Goal: Check status: Check status

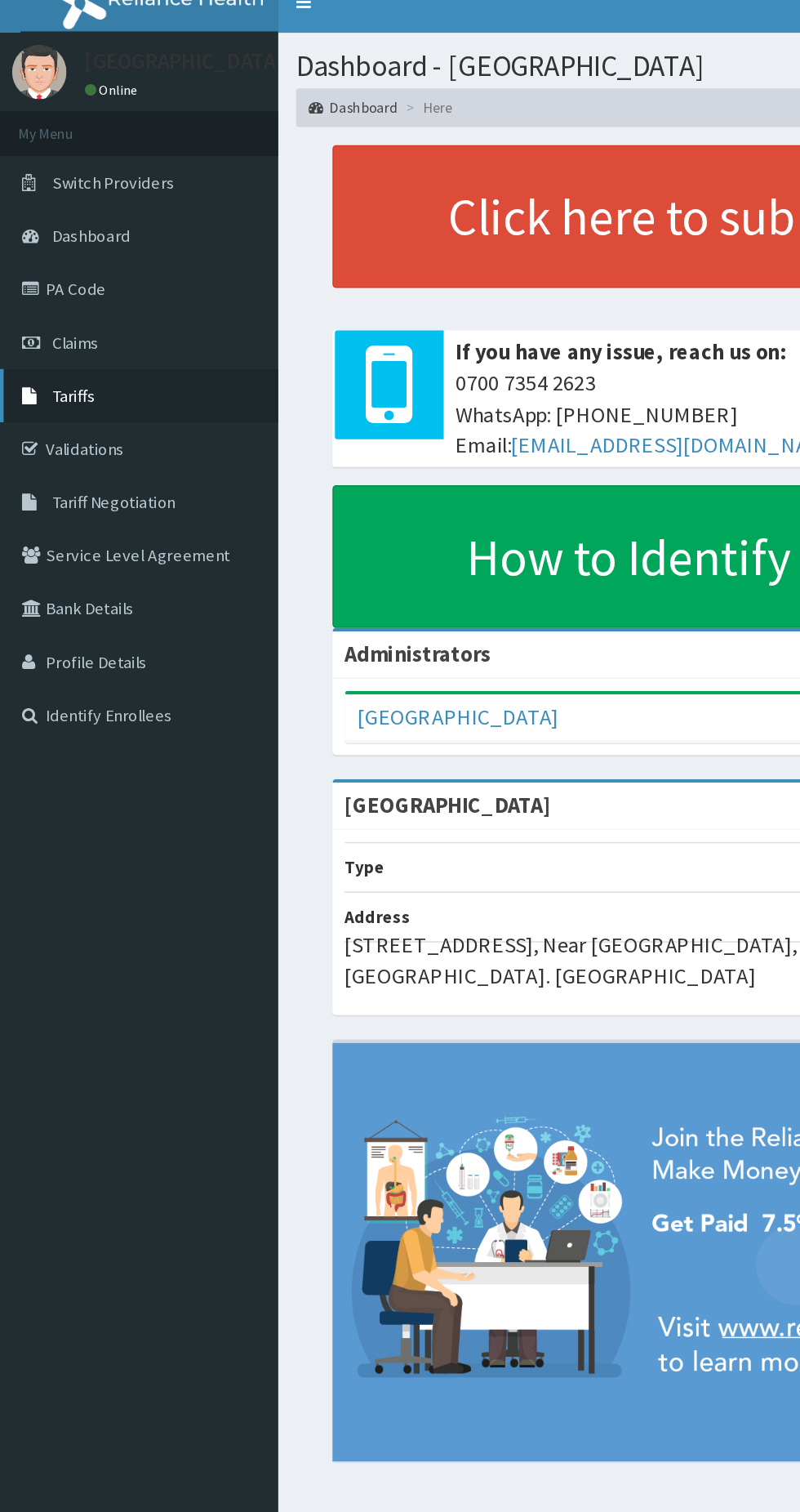
click at [63, 294] on link "Tariffs" at bounding box center [94, 285] width 188 height 35
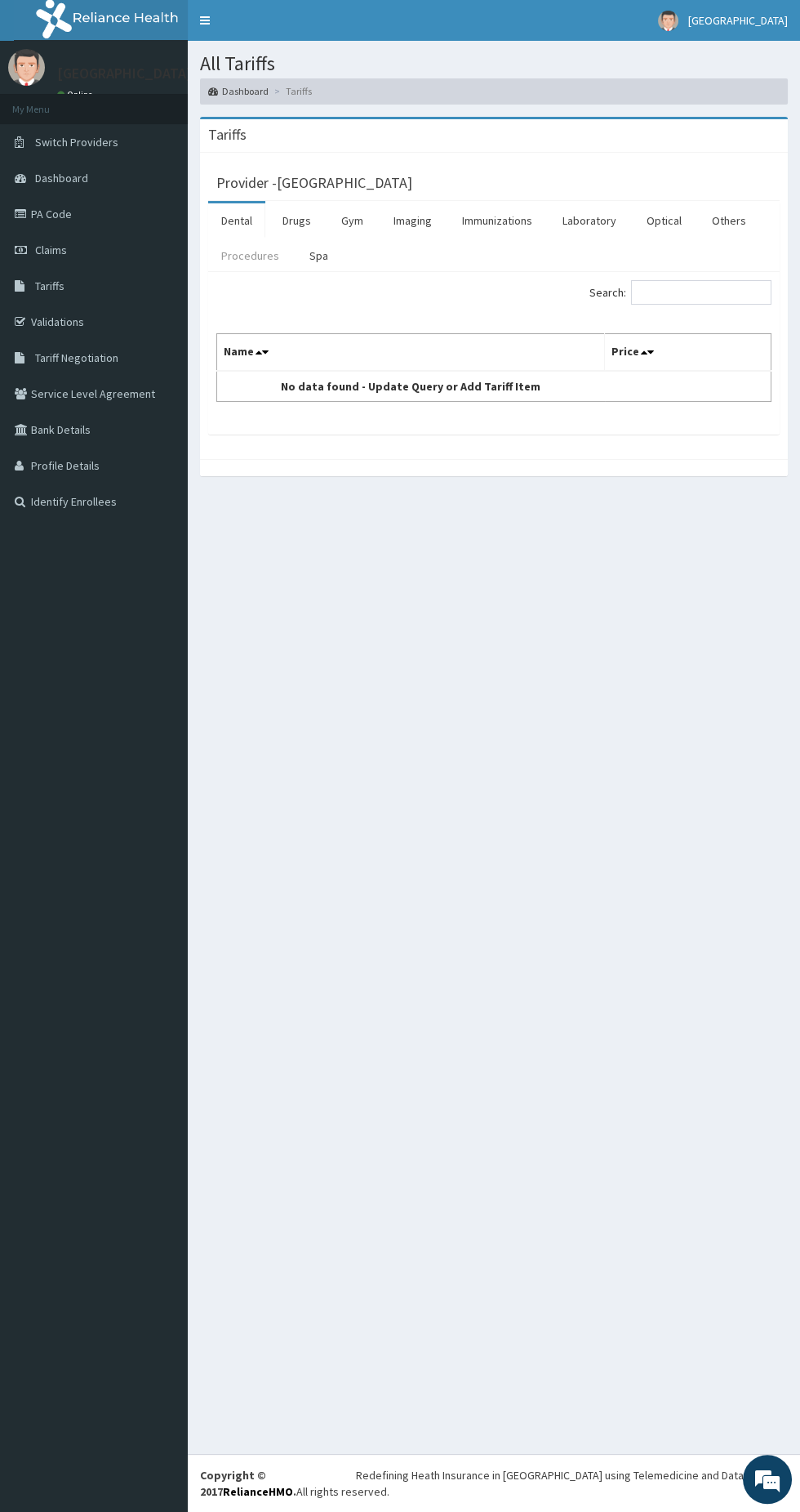
click at [239, 254] on link "Procedures" at bounding box center [250, 256] width 84 height 35
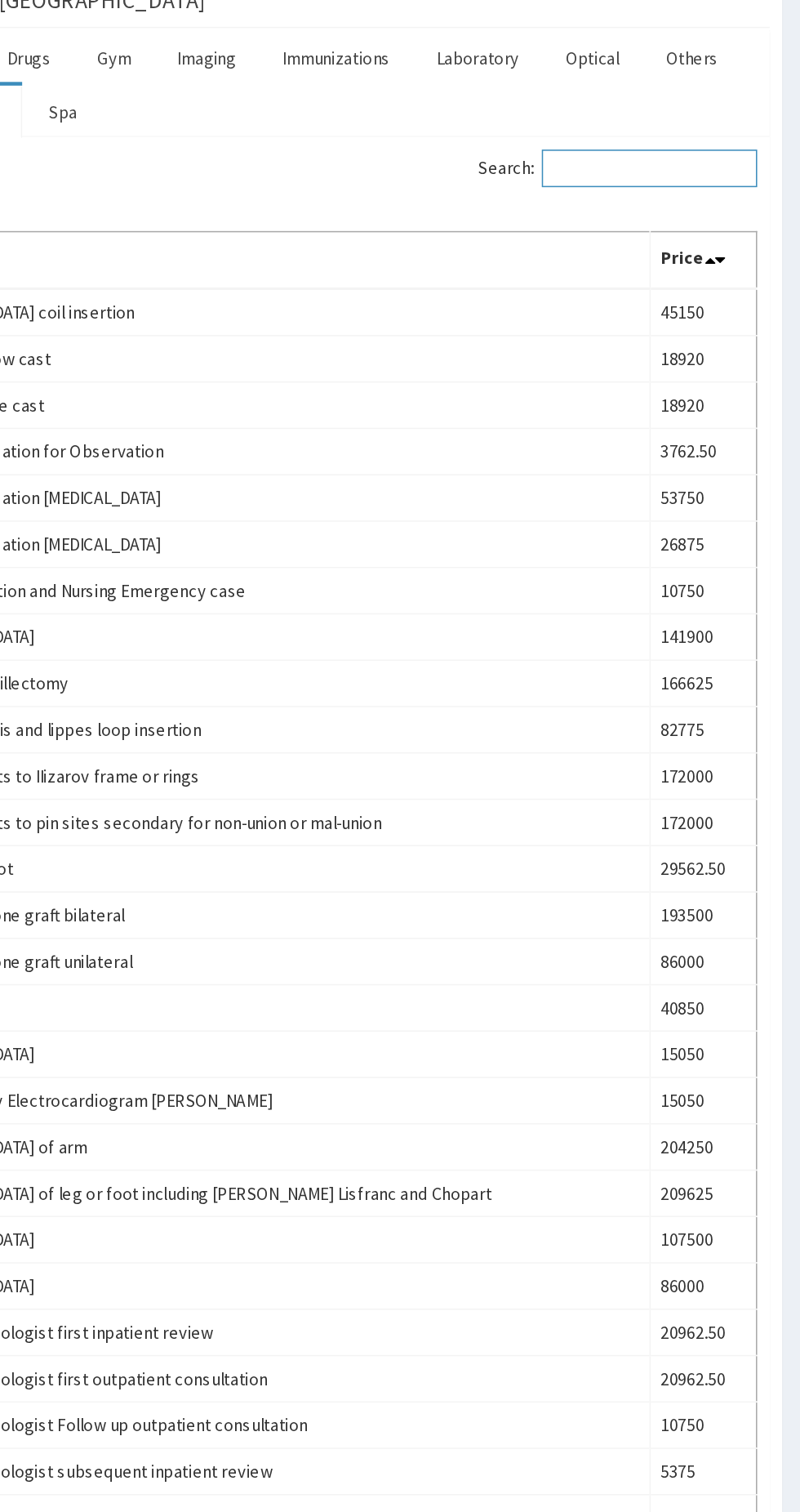
click at [701, 294] on input "Search:" at bounding box center [701, 293] width 140 height 25
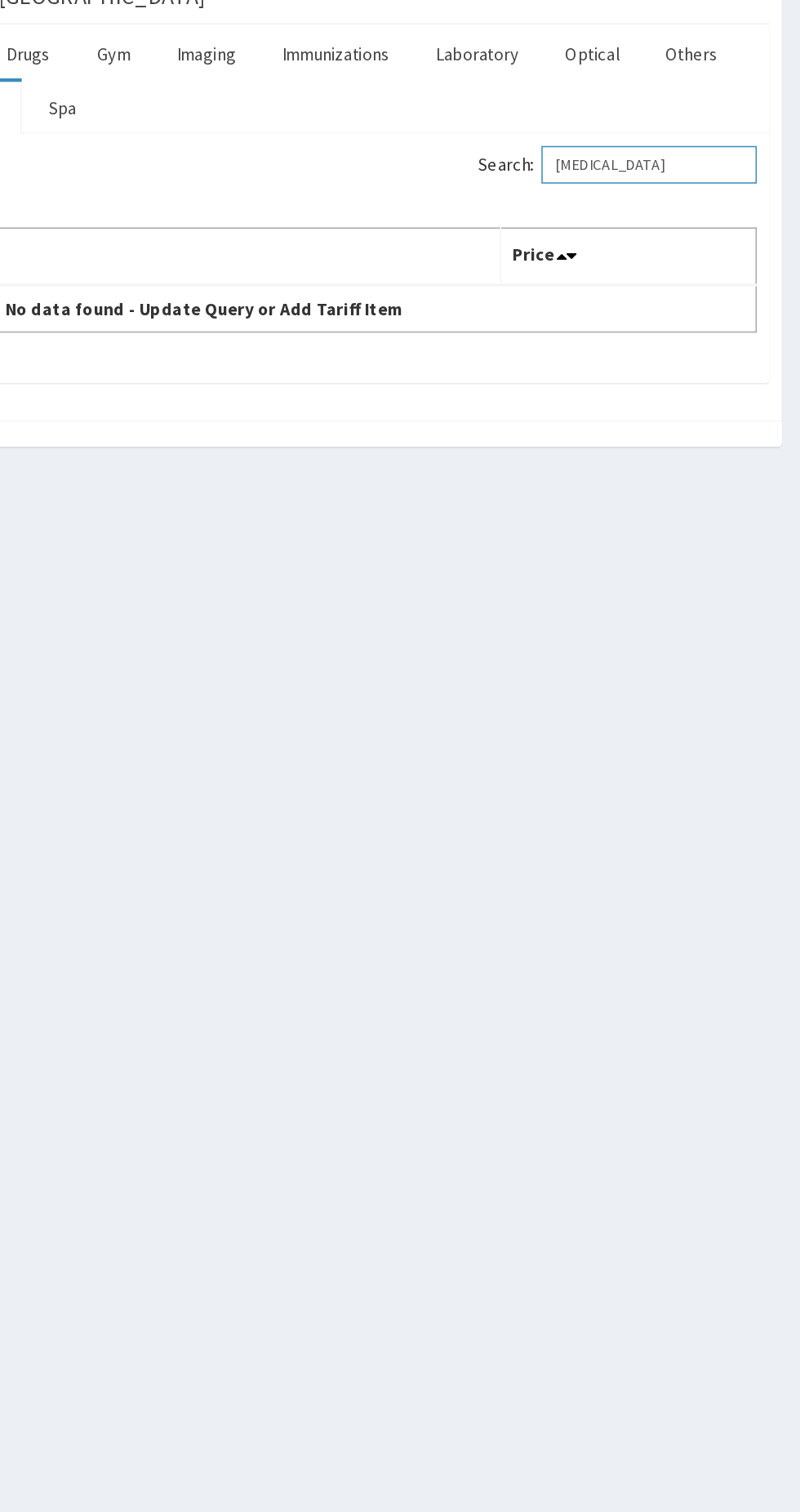
click at [741, 295] on input "Appendectomy" at bounding box center [701, 293] width 140 height 25
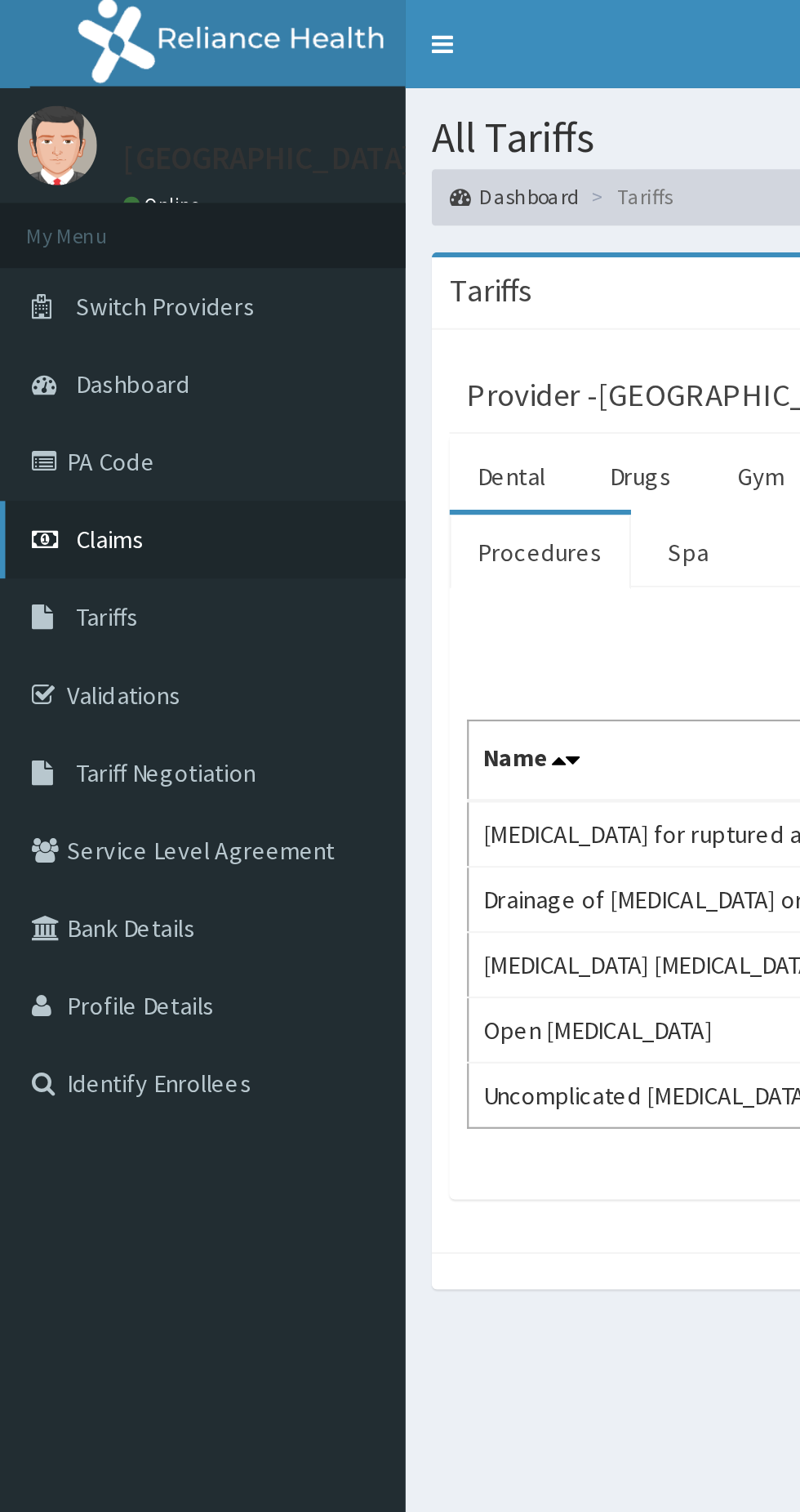
type input "Append"
click at [52, 255] on span "Claims" at bounding box center [51, 249] width 32 height 14
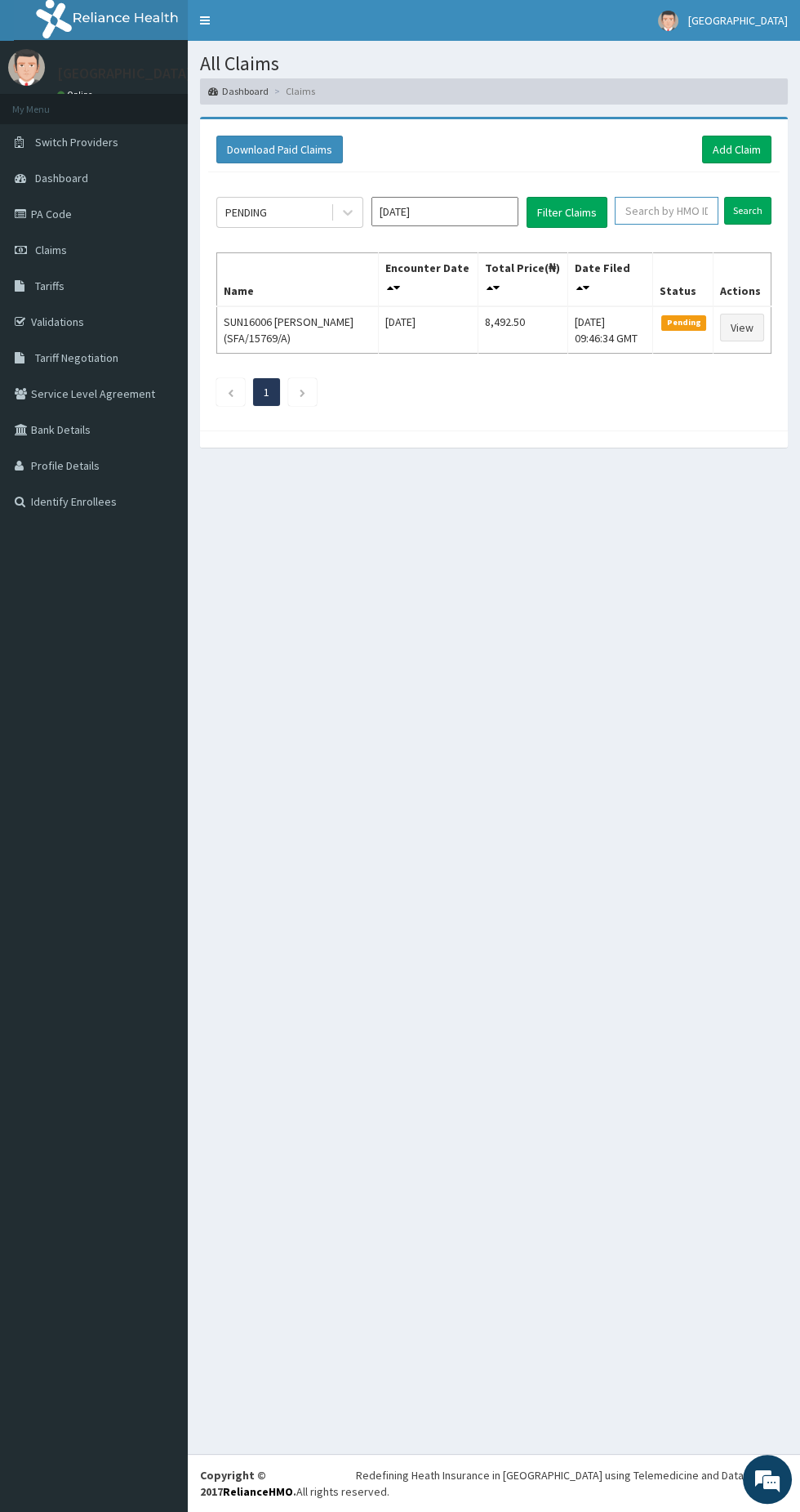
click at [687, 209] on input "text" at bounding box center [667, 210] width 104 height 28
type input "Sfa/14740/a"
click at [748, 209] on input "Search" at bounding box center [747, 210] width 47 height 28
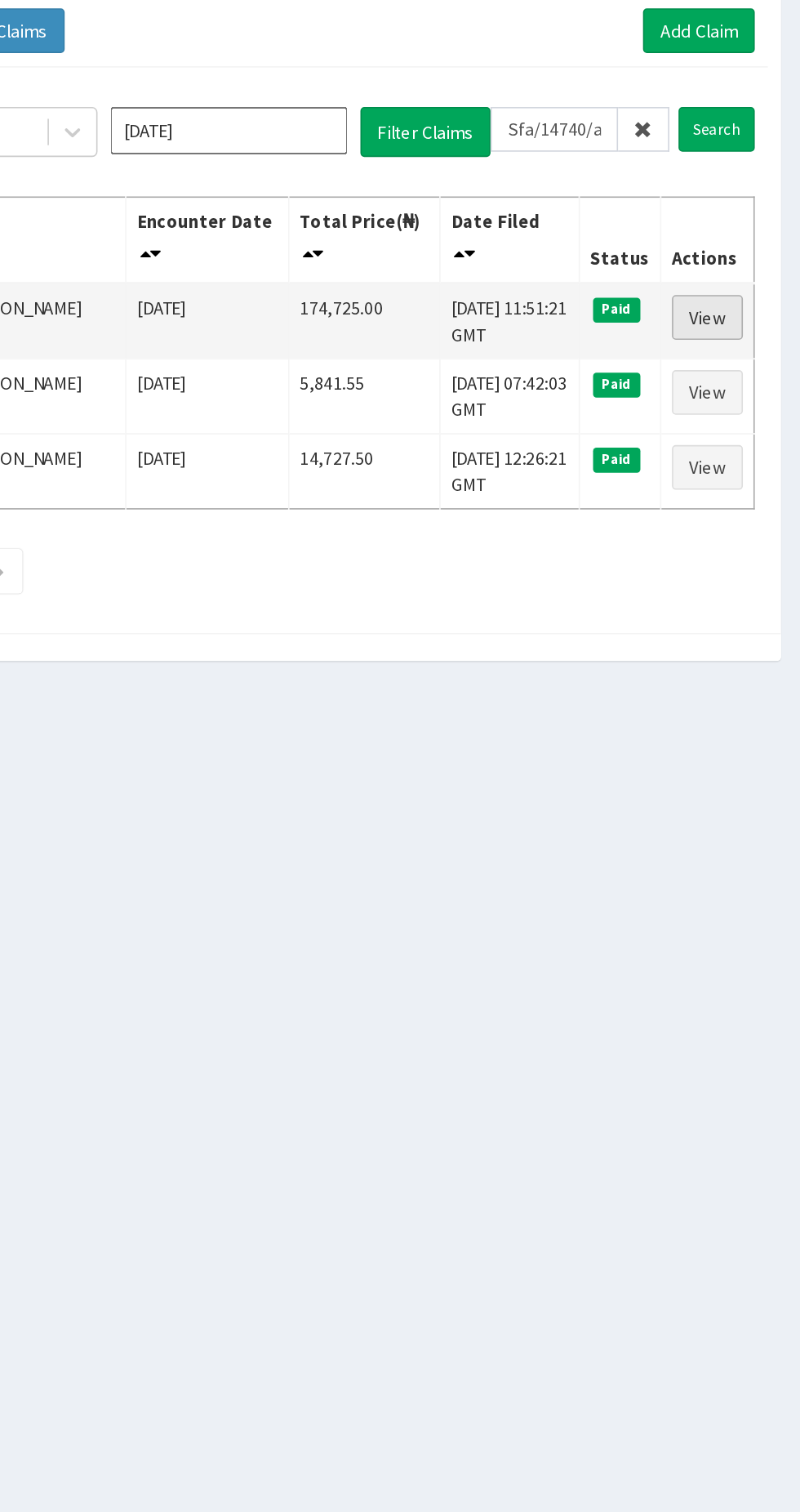
click at [729, 327] on link "View" at bounding box center [742, 327] width 44 height 28
